Goal: Task Accomplishment & Management: Use online tool/utility

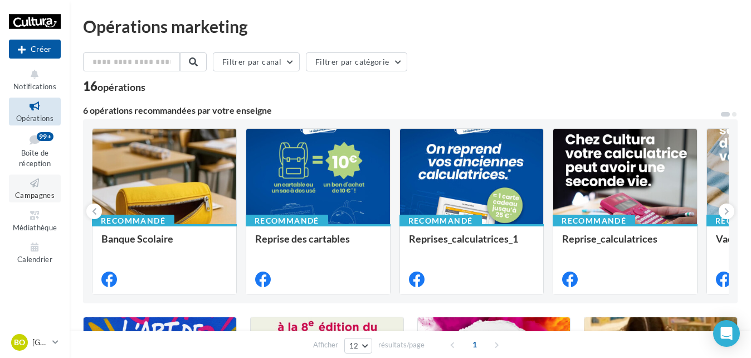
click at [39, 186] on icon at bounding box center [34, 183] width 45 height 13
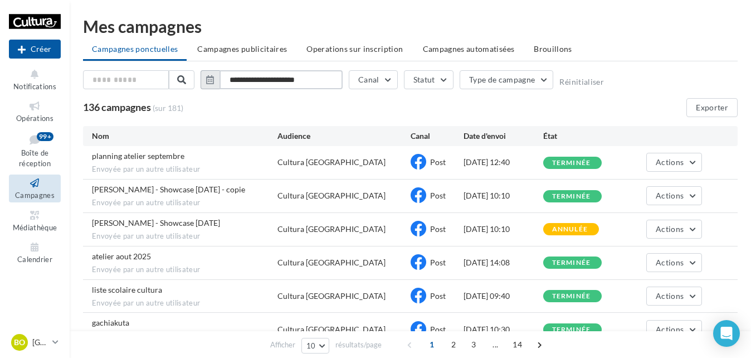
click at [261, 74] on input "**********" at bounding box center [281, 79] width 123 height 19
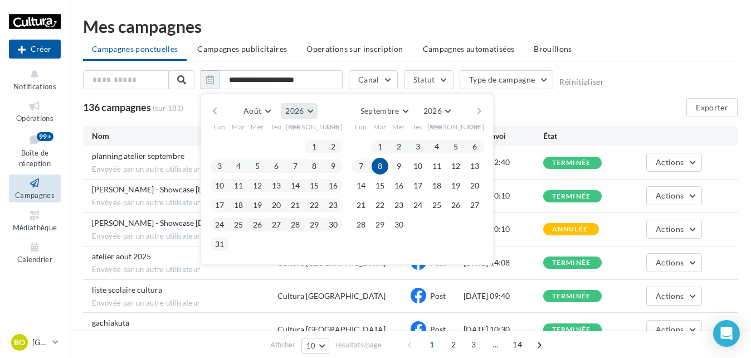
click at [310, 108] on button "2026" at bounding box center [299, 111] width 36 height 16
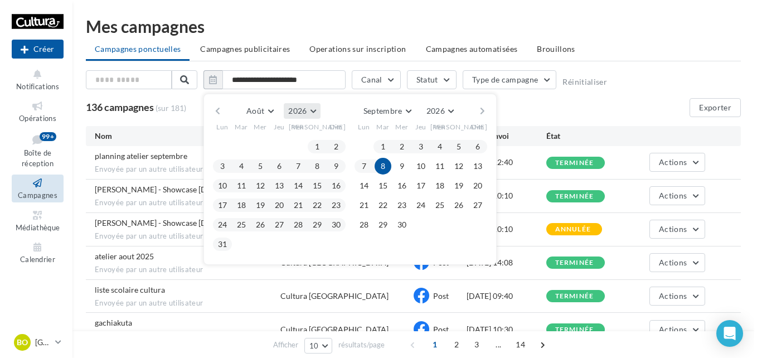
scroll to position [120, 0]
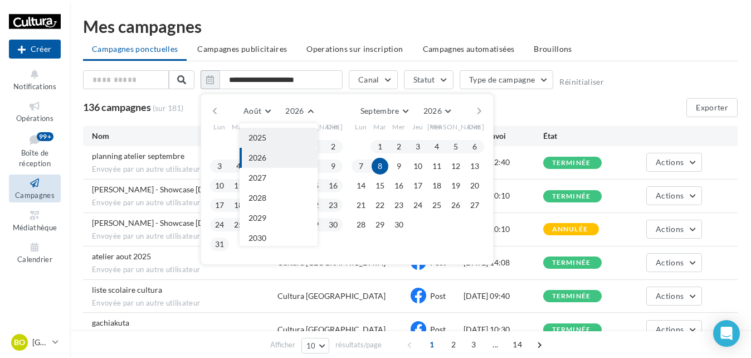
click at [279, 136] on button "2025" at bounding box center [279, 138] width 78 height 20
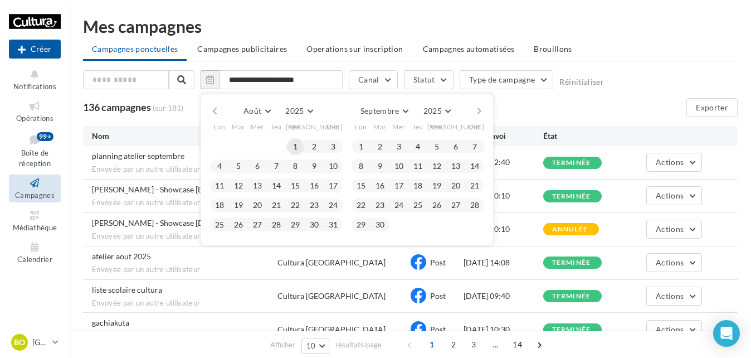
click at [296, 150] on button "1" at bounding box center [295, 146] width 17 height 17
click at [334, 228] on button "31" at bounding box center [333, 224] width 17 height 17
type input "**********"
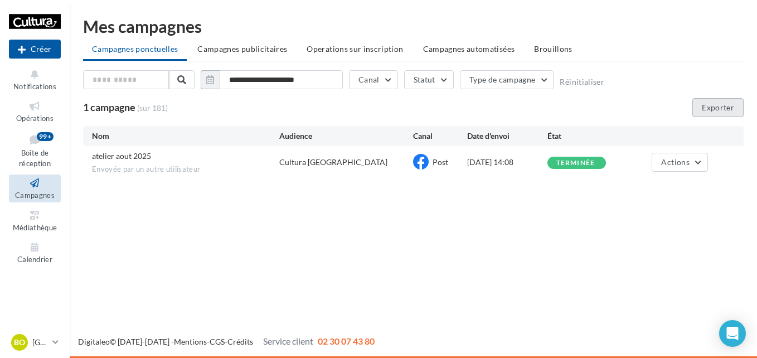
click at [712, 108] on button "Exporter" at bounding box center [717, 107] width 51 height 19
click at [56, 338] on icon at bounding box center [55, 341] width 6 height 9
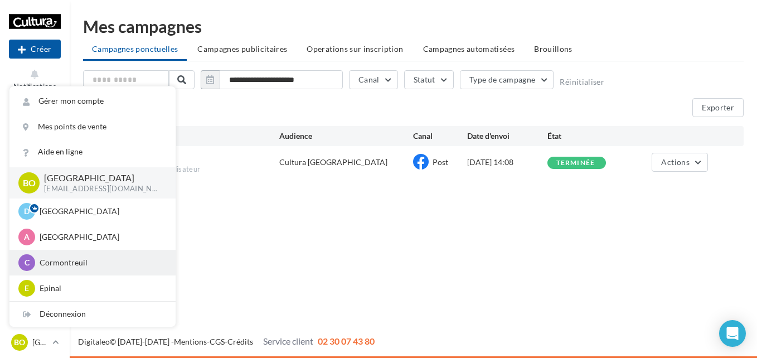
click at [61, 259] on p "Cormontreuil" at bounding box center [101, 262] width 123 height 11
